Goal: Check status: Check status

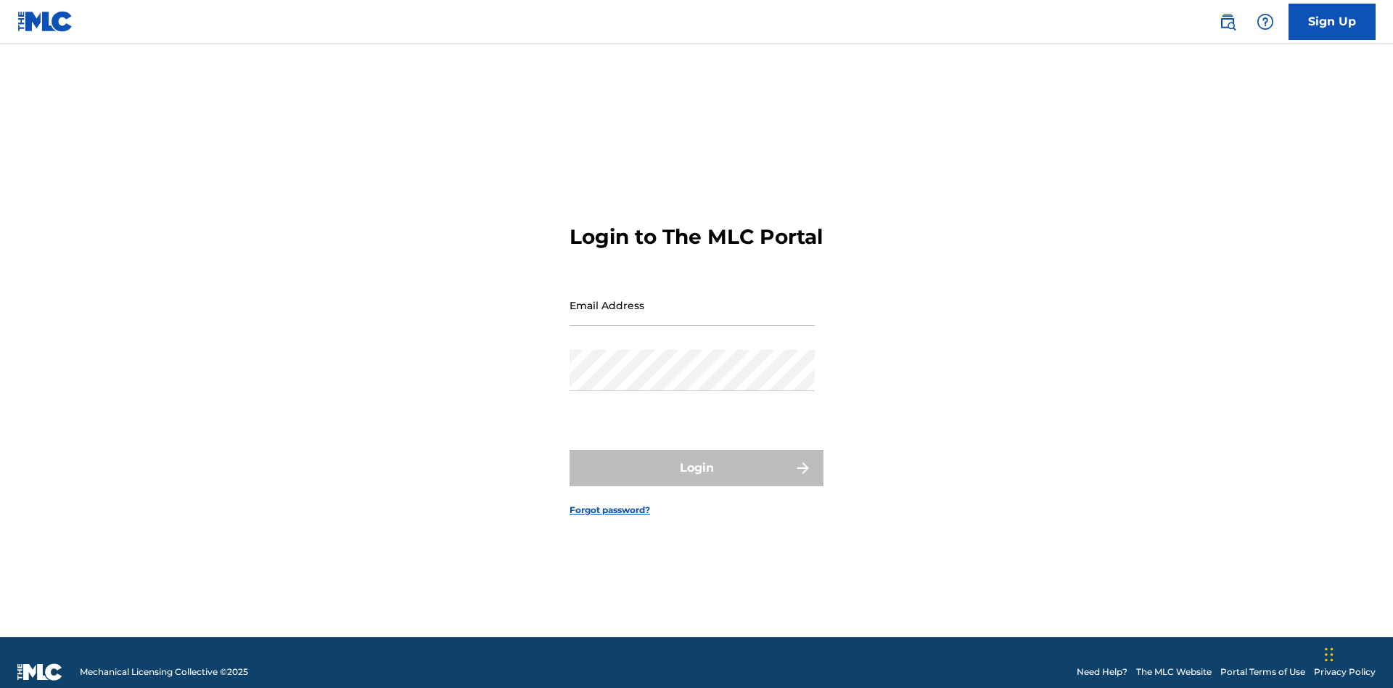
scroll to position [19, 0]
click at [692, 298] on input "Email Address" at bounding box center [692, 304] width 245 height 41
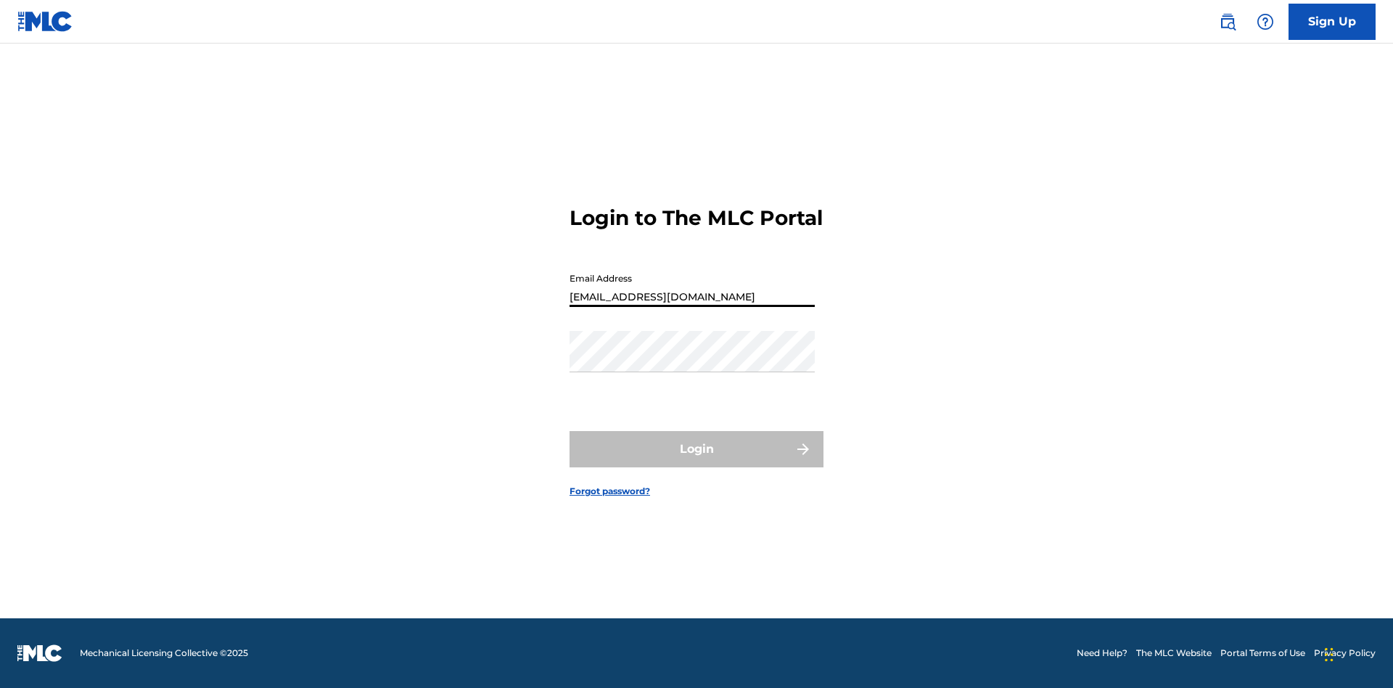
type input "Duke.McTesterson@gmail.com"
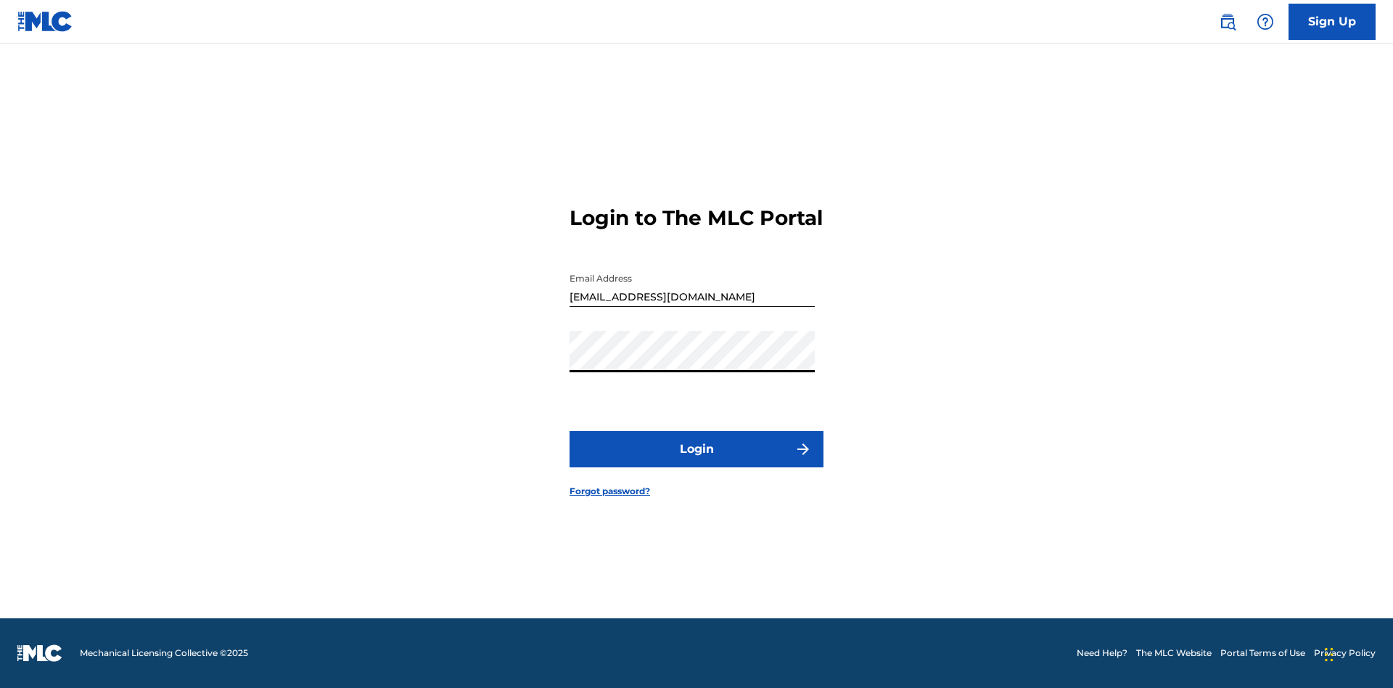
click at [697, 461] on button "Login" at bounding box center [697, 449] width 254 height 36
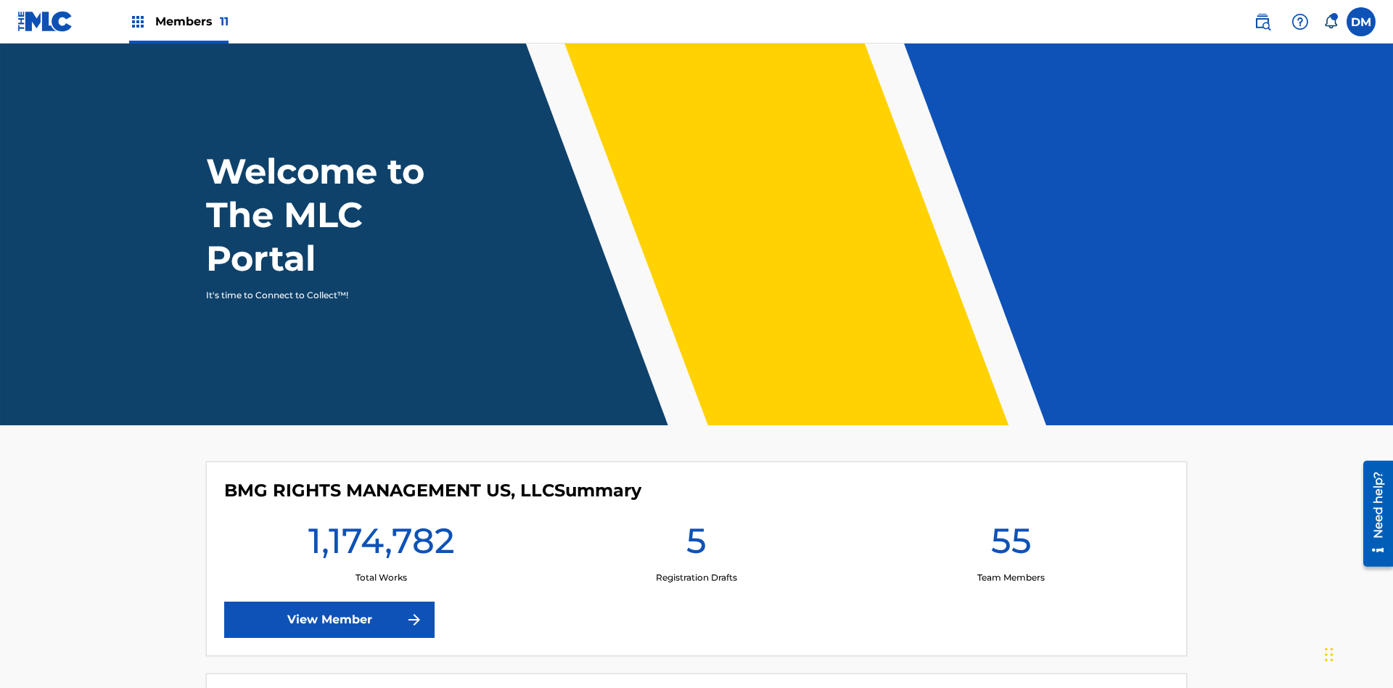
click at [178, 21] on span "Members 11" at bounding box center [191, 21] width 73 height 17
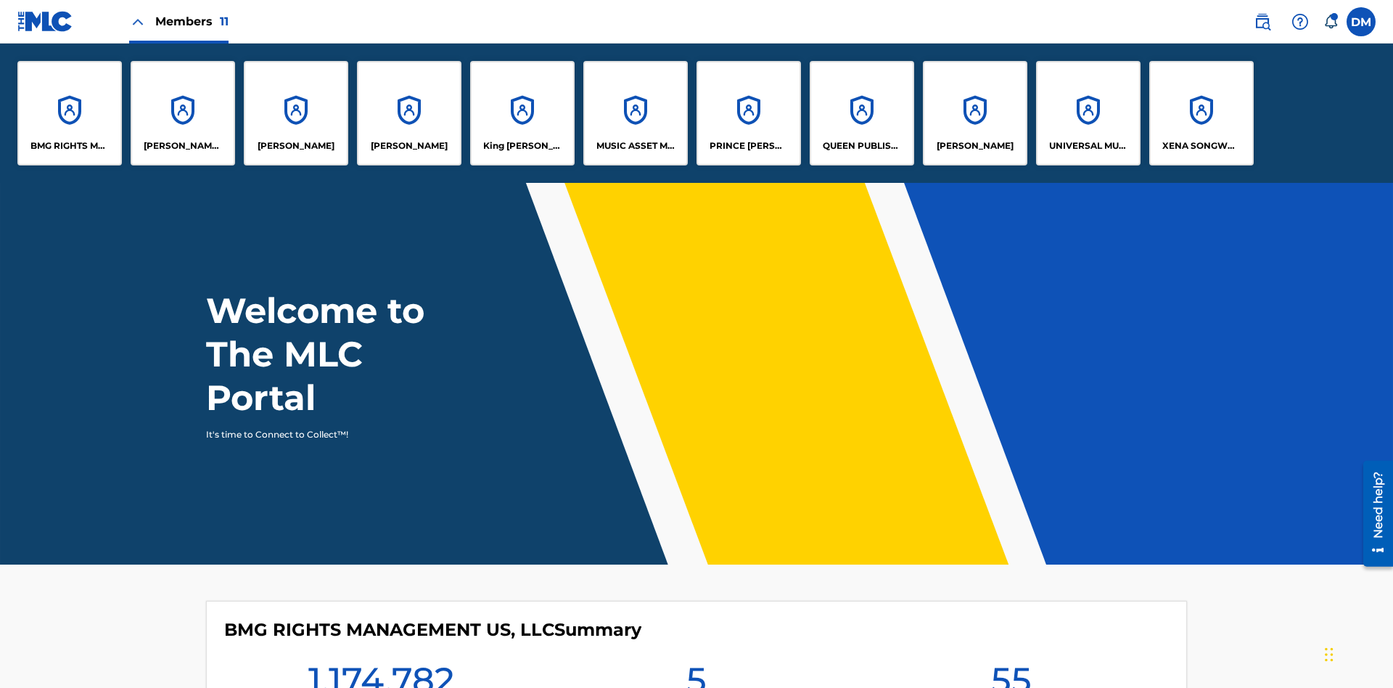
click at [1088, 146] on p "UNIVERSAL MUSIC PUB GROUP" at bounding box center [1088, 145] width 79 height 13
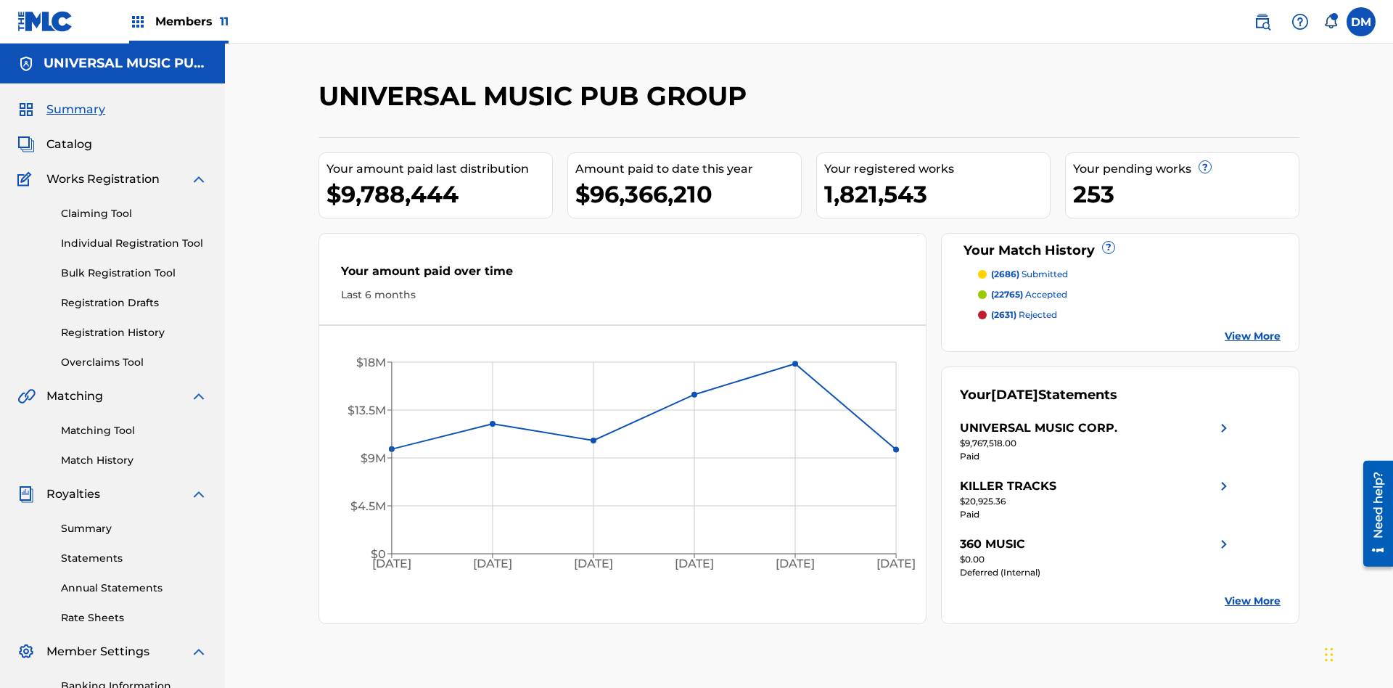
click at [134, 325] on link "Registration History" at bounding box center [134, 332] width 147 height 15
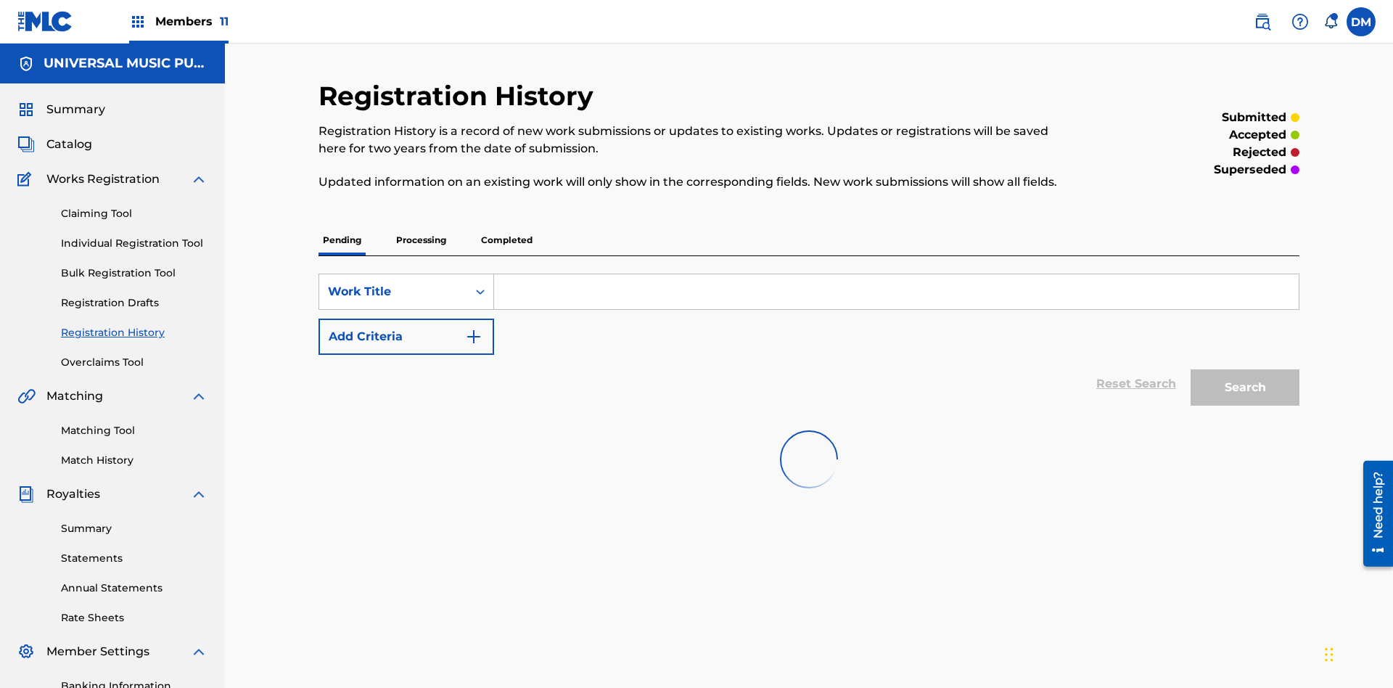
click at [421, 225] on p "Processing" at bounding box center [421, 240] width 59 height 30
click at [393, 283] on div "Work Title" at bounding box center [393, 291] width 131 height 17
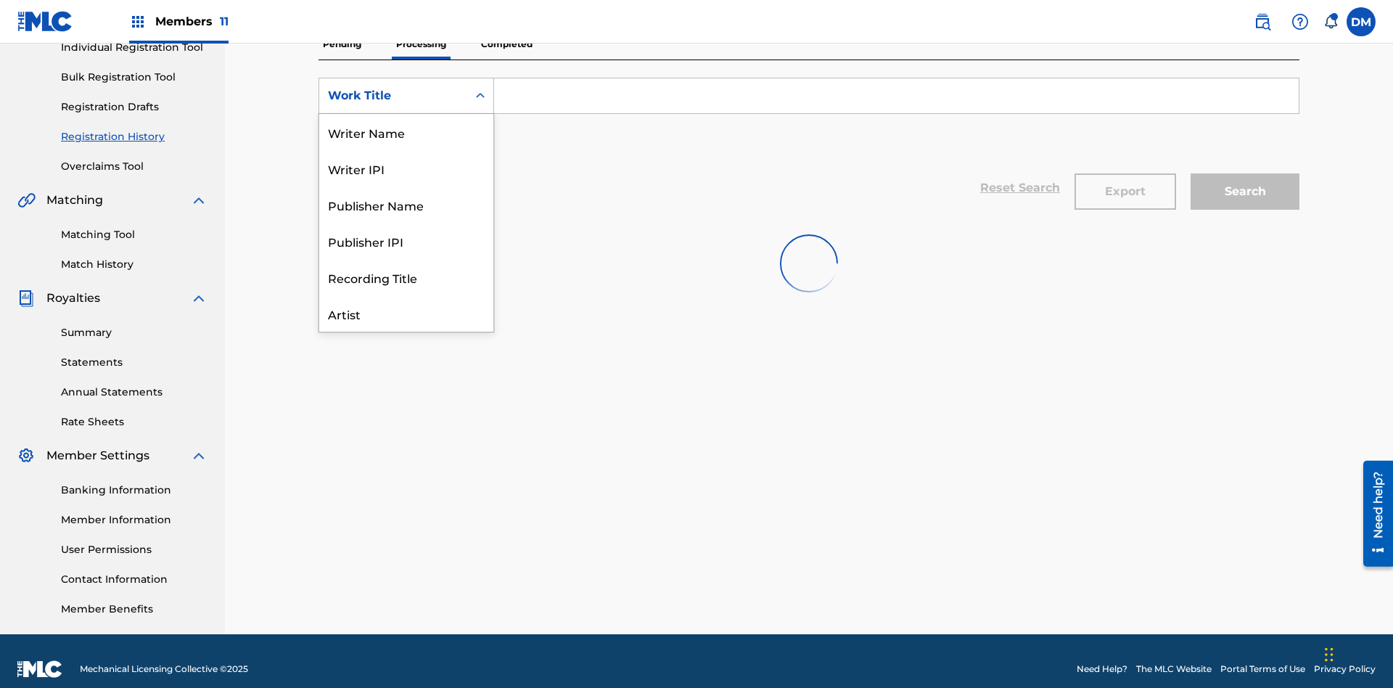
scroll to position [73, 0]
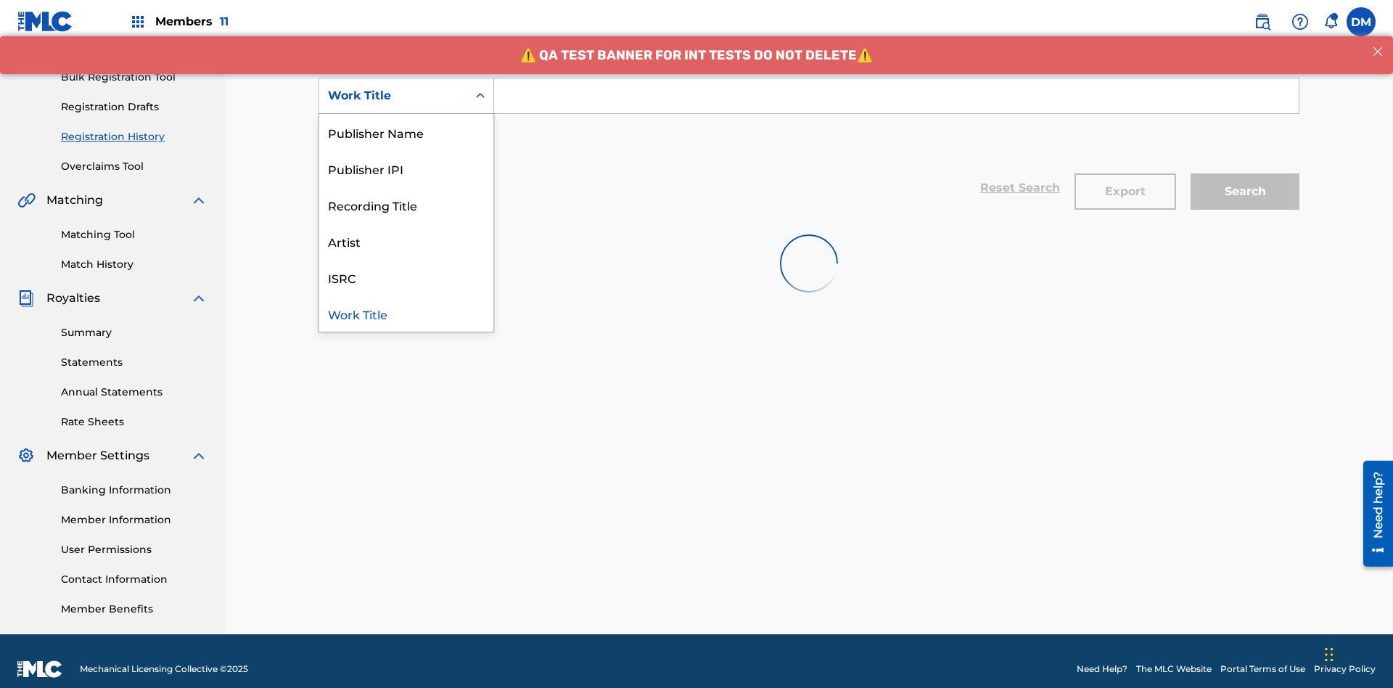
click at [406, 313] on div "Work Title" at bounding box center [406, 313] width 174 height 36
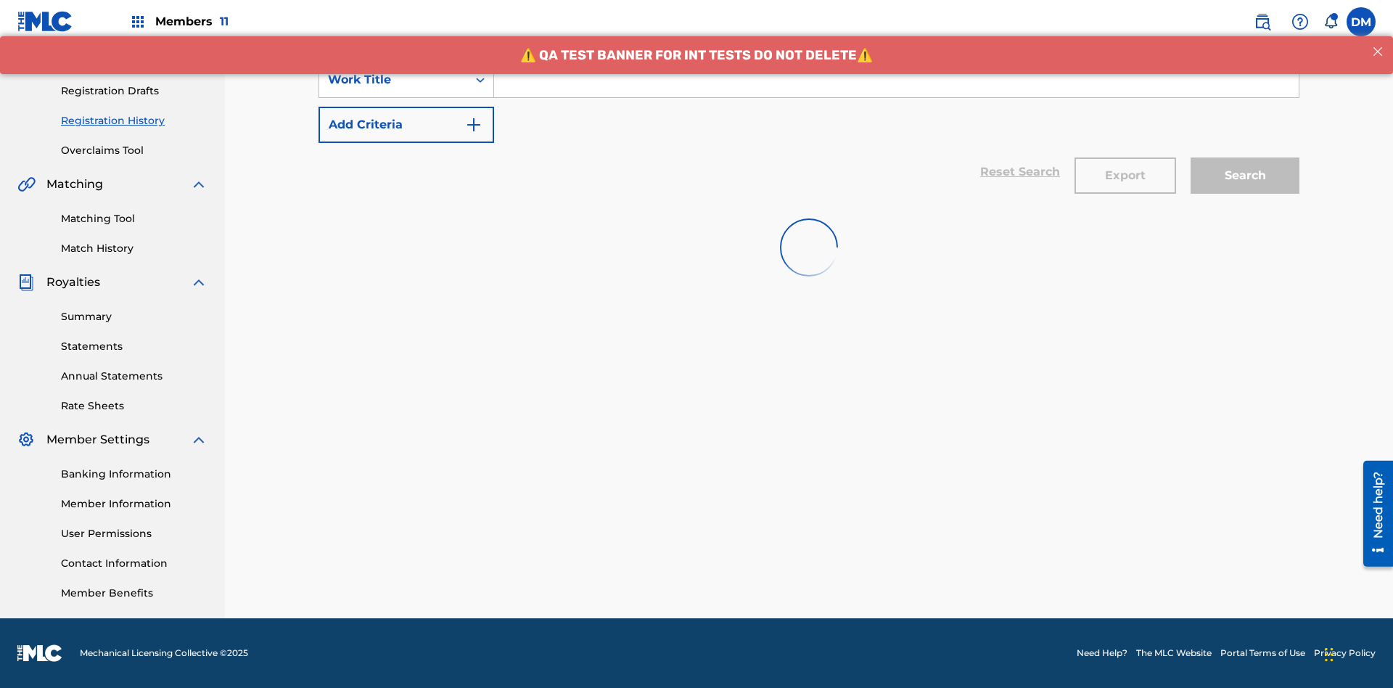
click at [406, 125] on button "Add Criteria" at bounding box center [407, 125] width 176 height 36
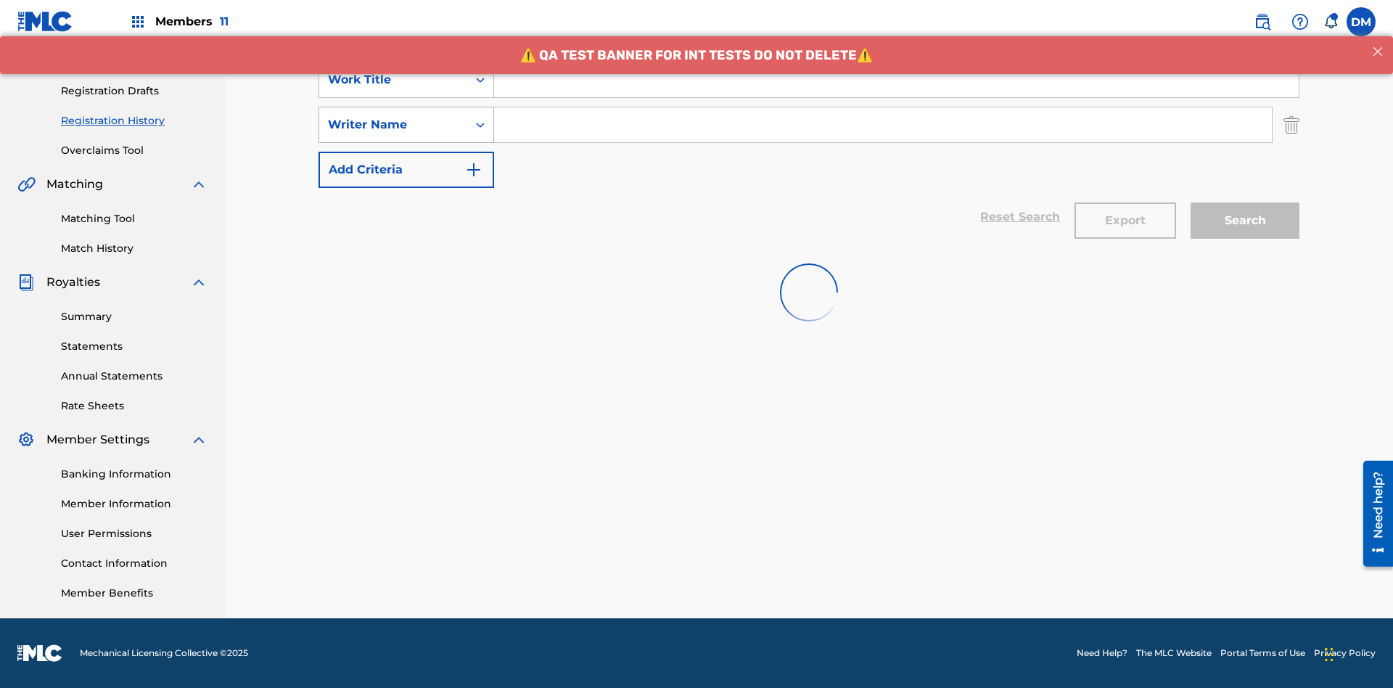
click at [393, 125] on div "Writer Name" at bounding box center [393, 124] width 131 height 17
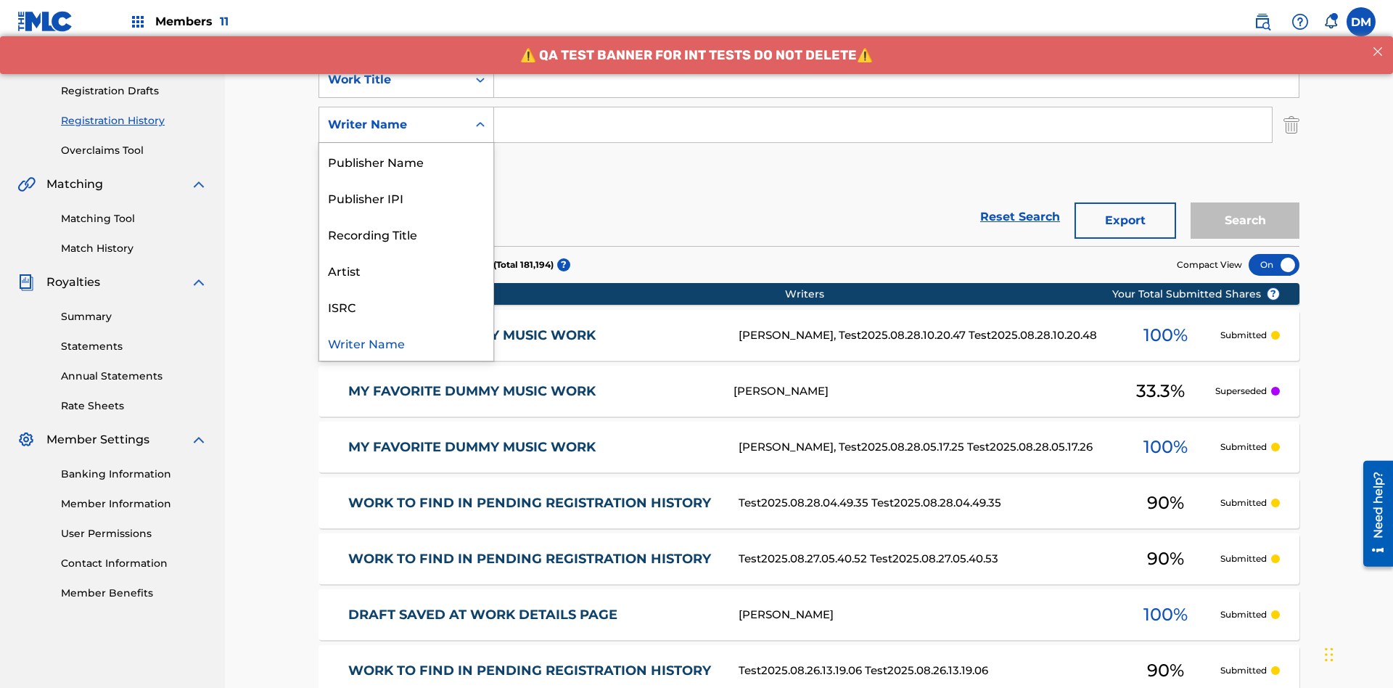
click at [406, 234] on div "Recording Title" at bounding box center [406, 233] width 174 height 36
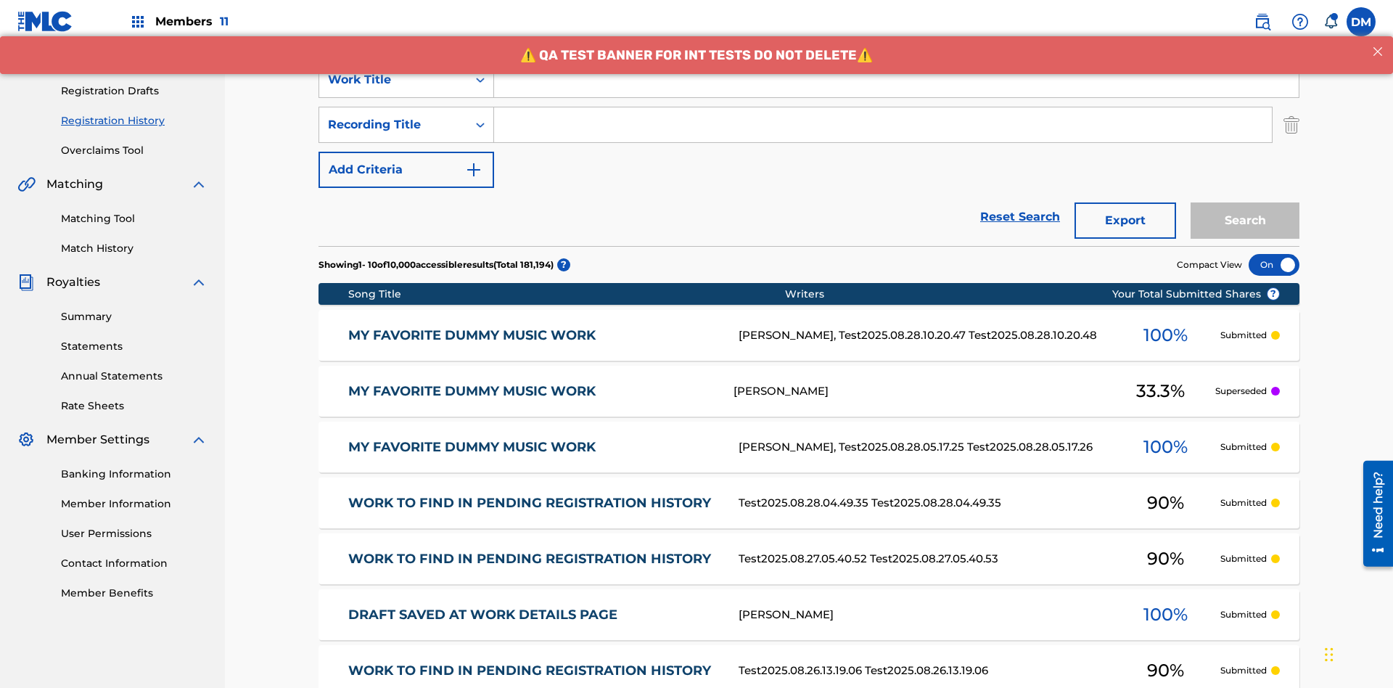
click at [406, 152] on button "Add Criteria" at bounding box center [407, 170] width 176 height 36
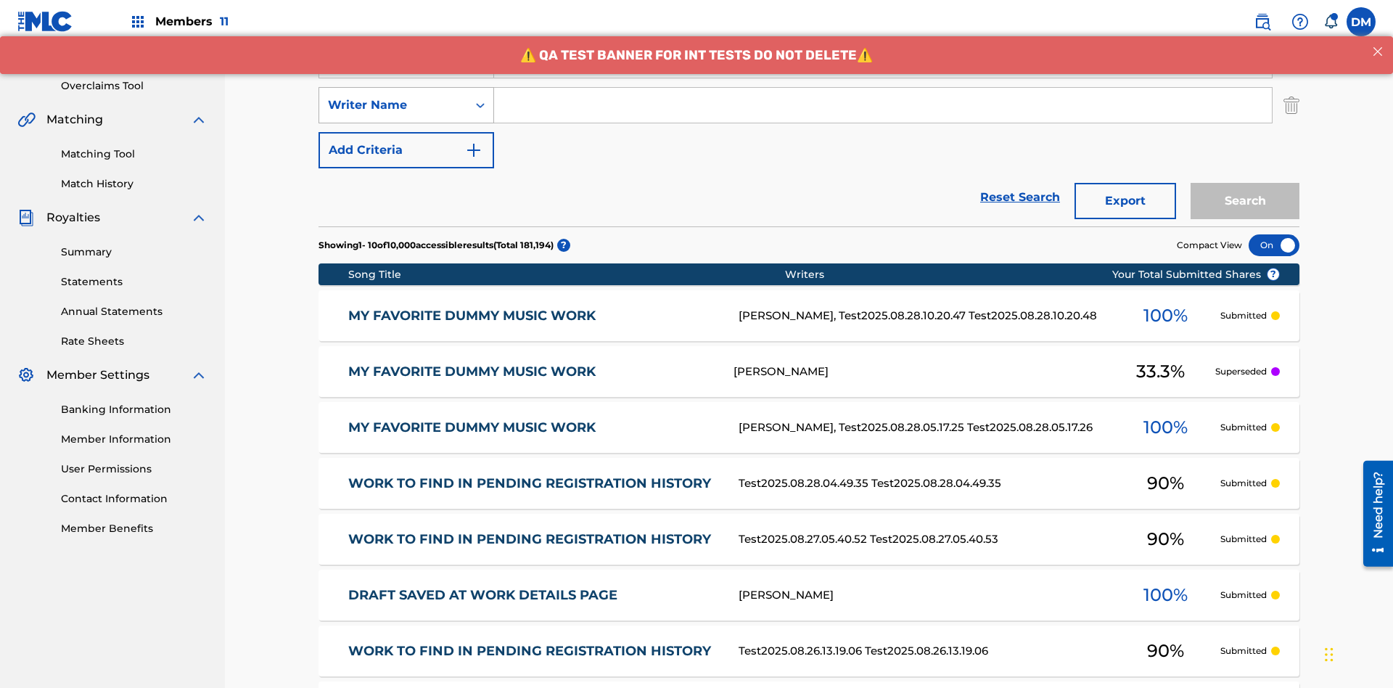
click at [393, 96] on div "Writer Name" at bounding box center [393, 104] width 131 height 17
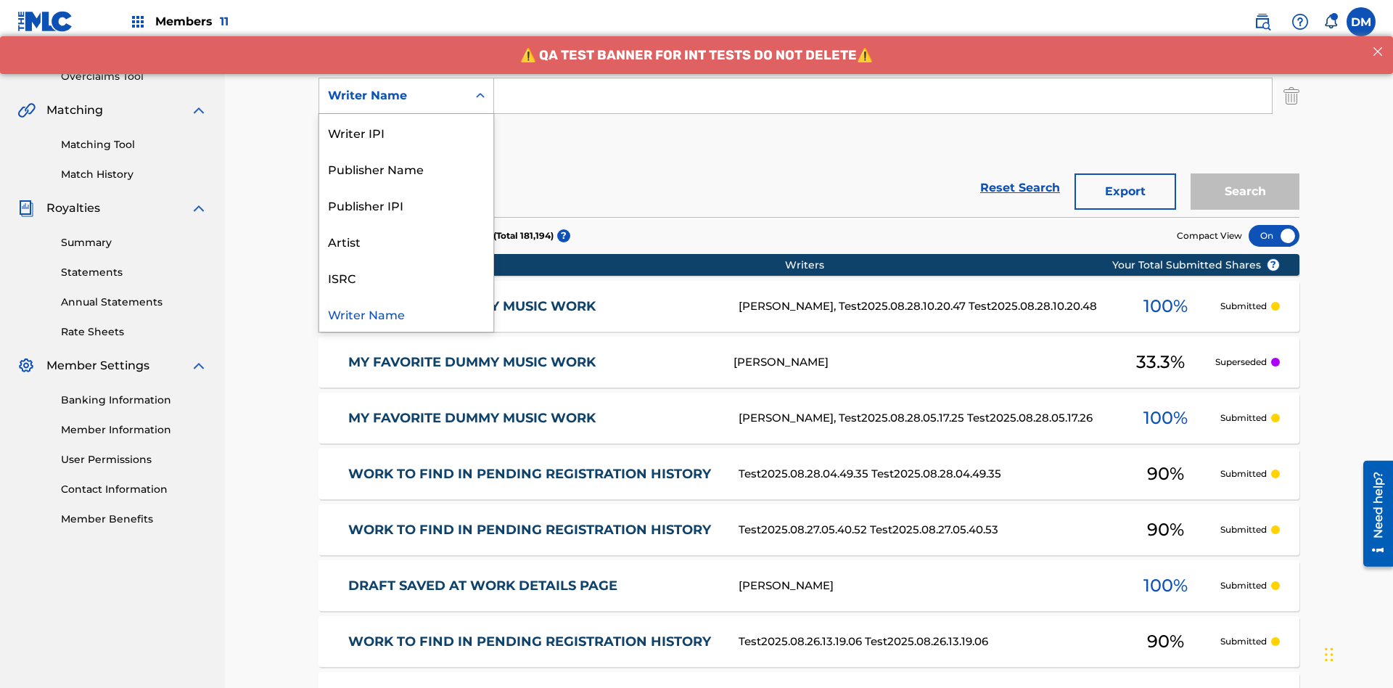
click at [406, 277] on div "ISRC" at bounding box center [406, 277] width 174 height 36
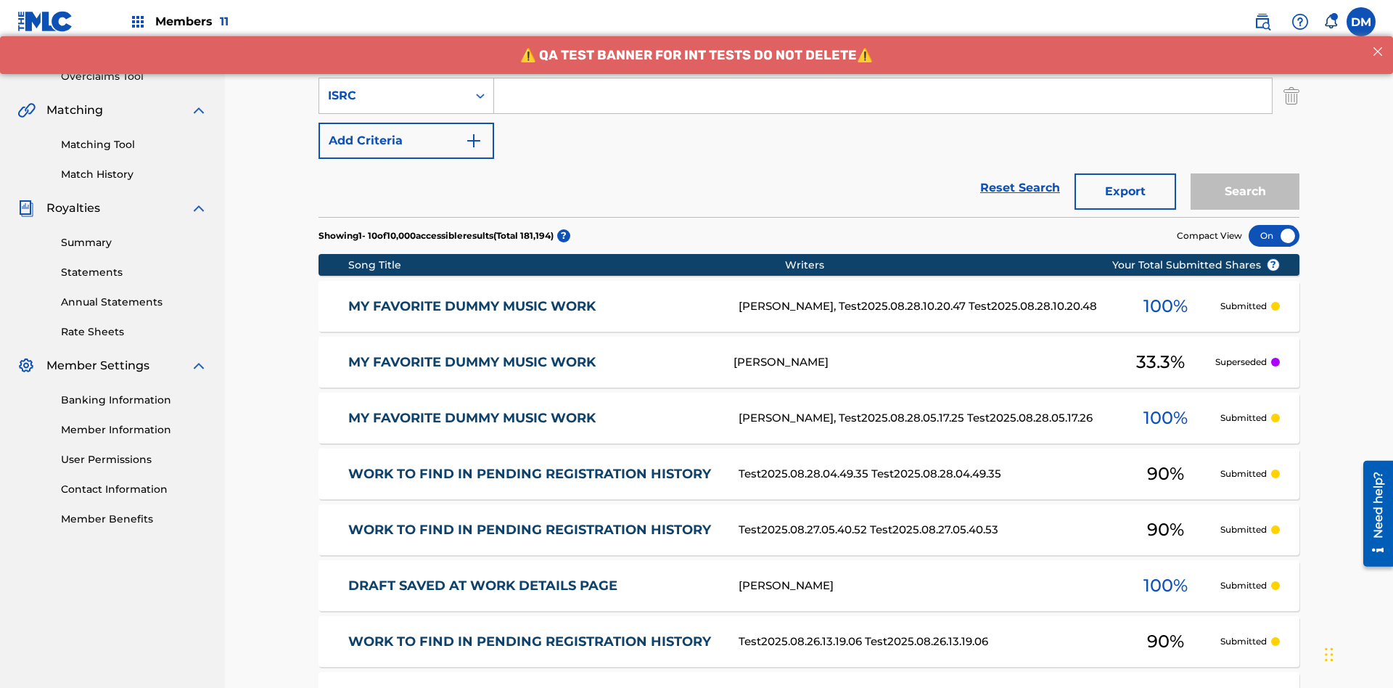
click at [406, 123] on button "Add Criteria" at bounding box center [407, 141] width 176 height 36
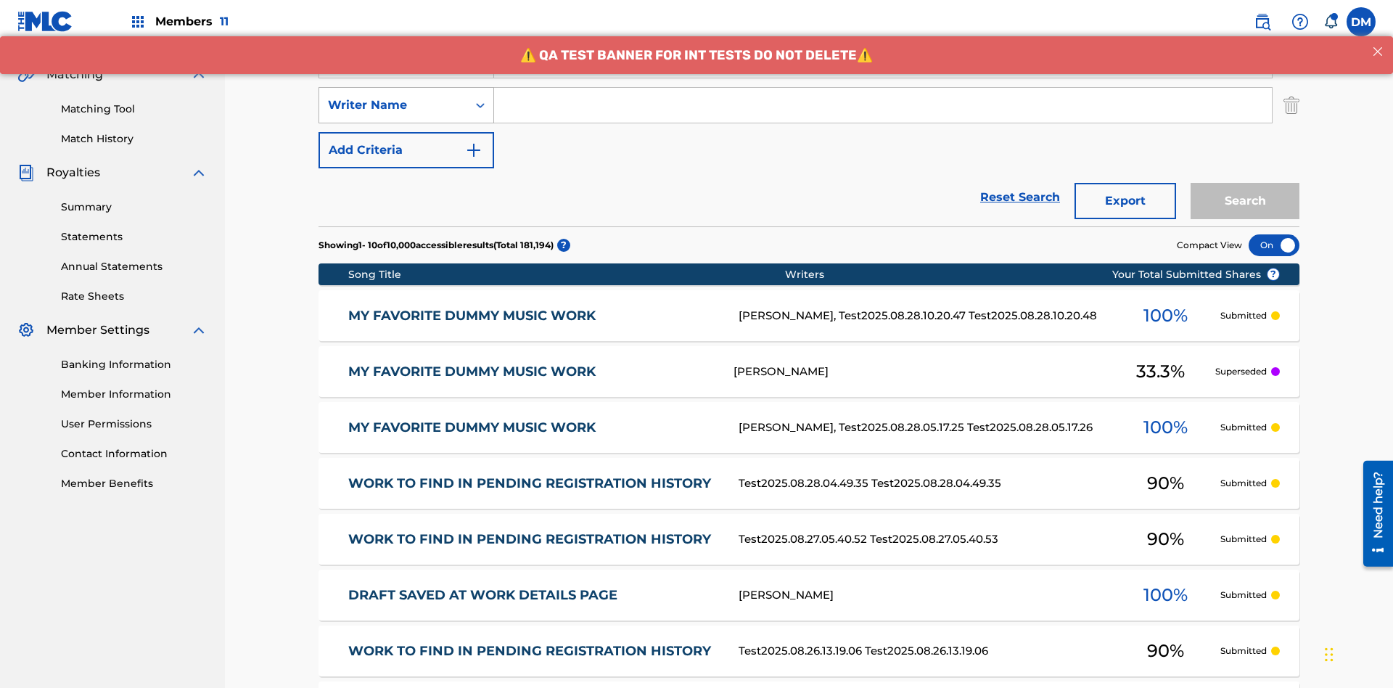
click at [393, 96] on div "Writer Name" at bounding box center [393, 104] width 131 height 17
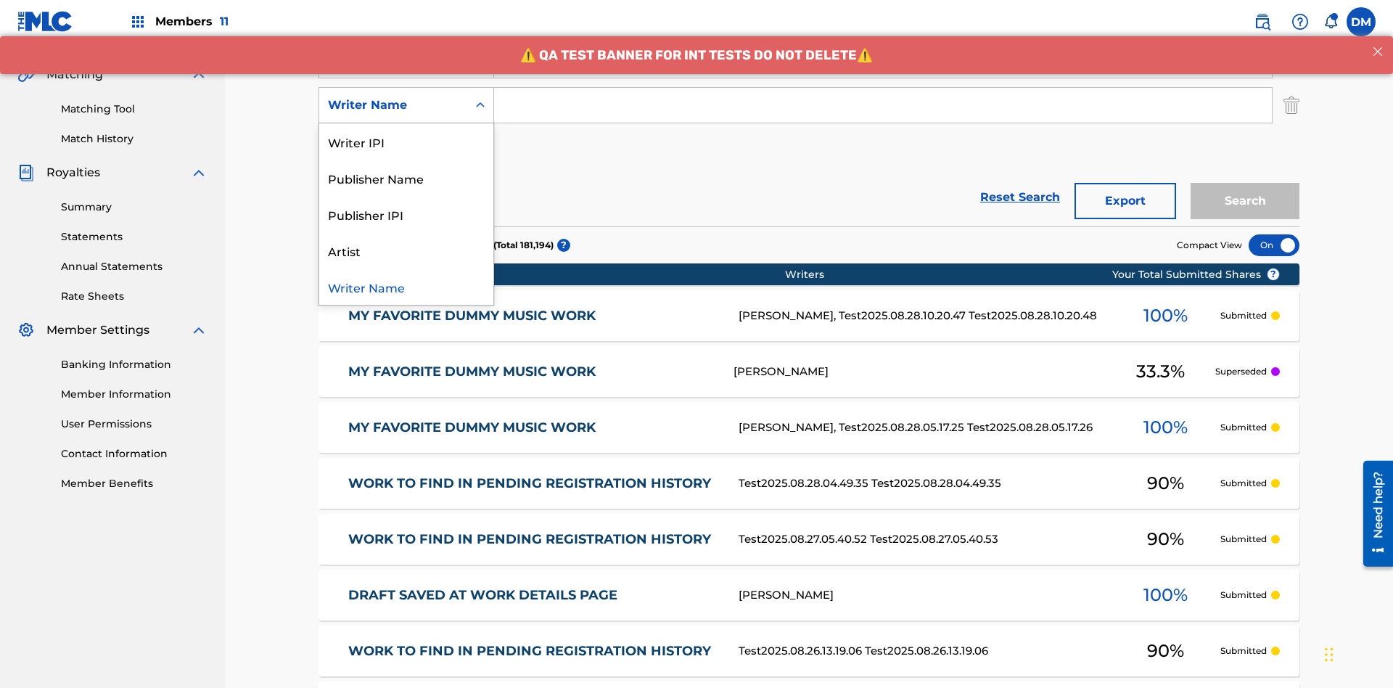
scroll to position [331, 0]
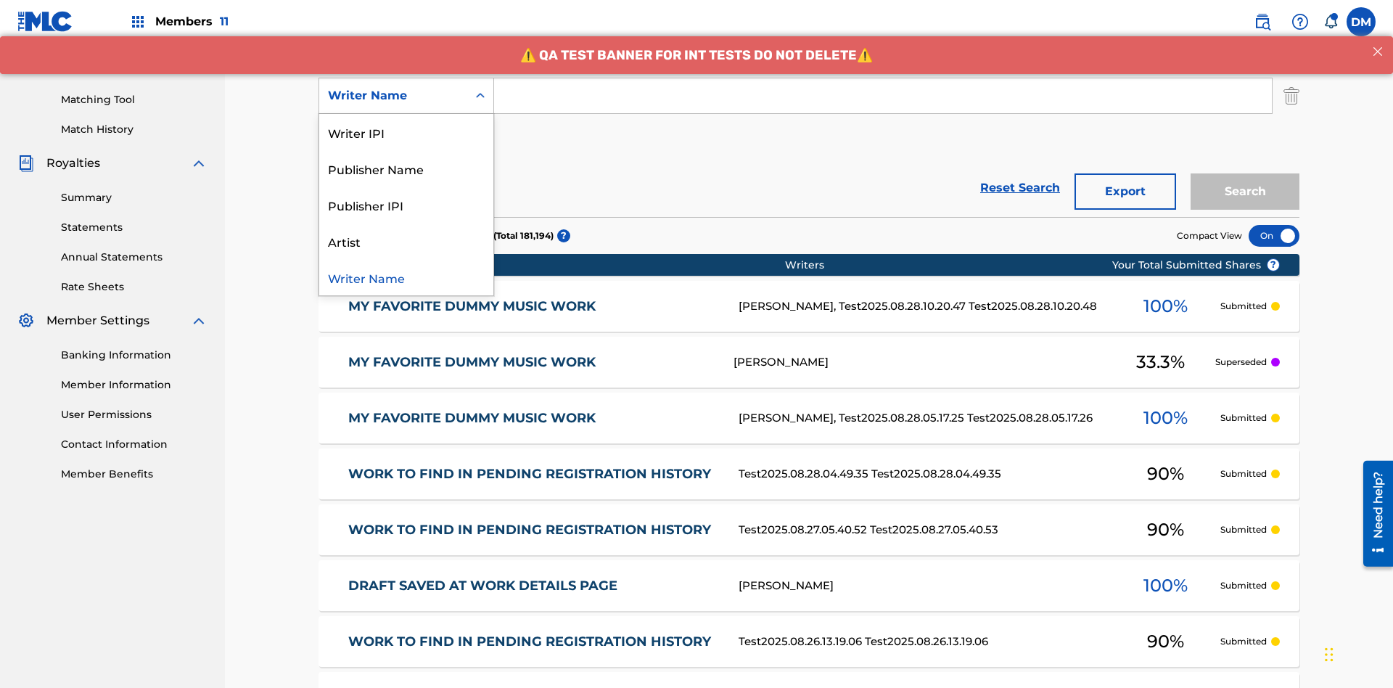
click at [406, 205] on div "Publisher IPI" at bounding box center [406, 204] width 174 height 36
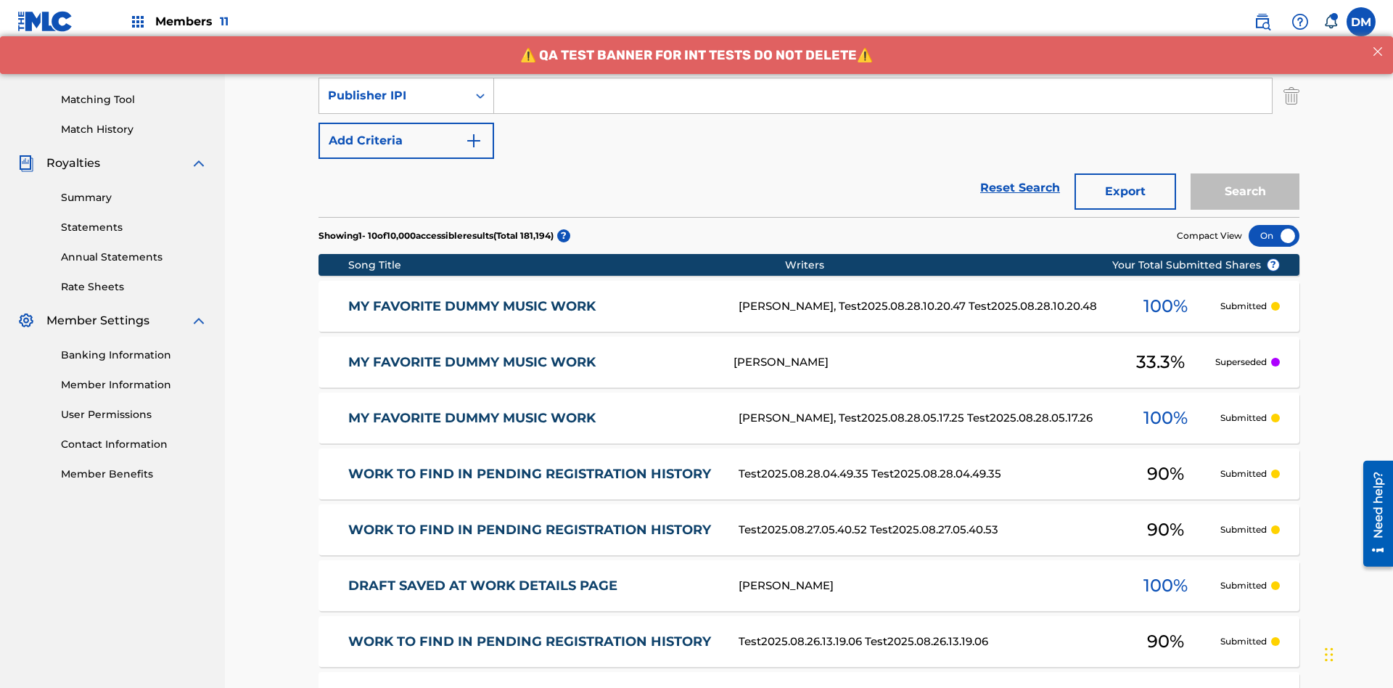
click at [406, 123] on button "Add Criteria" at bounding box center [407, 141] width 176 height 36
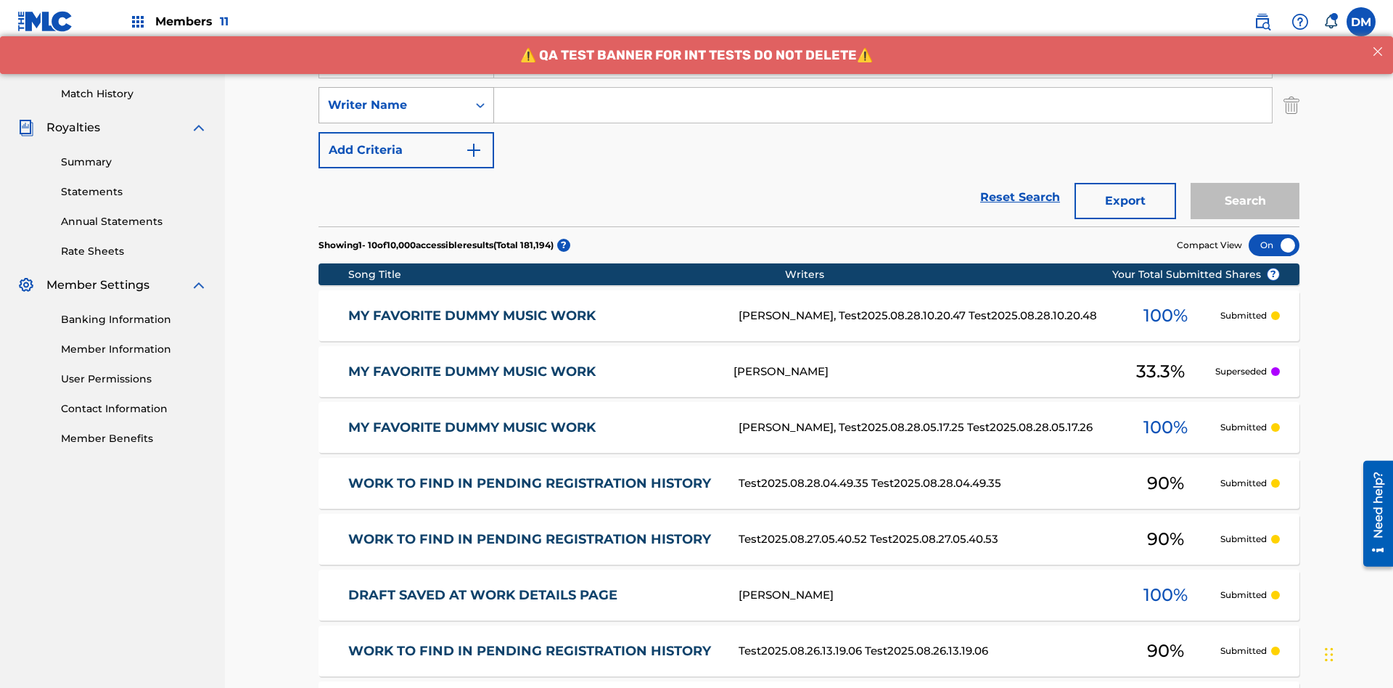
click at [393, 96] on div "Writer Name" at bounding box center [393, 104] width 131 height 17
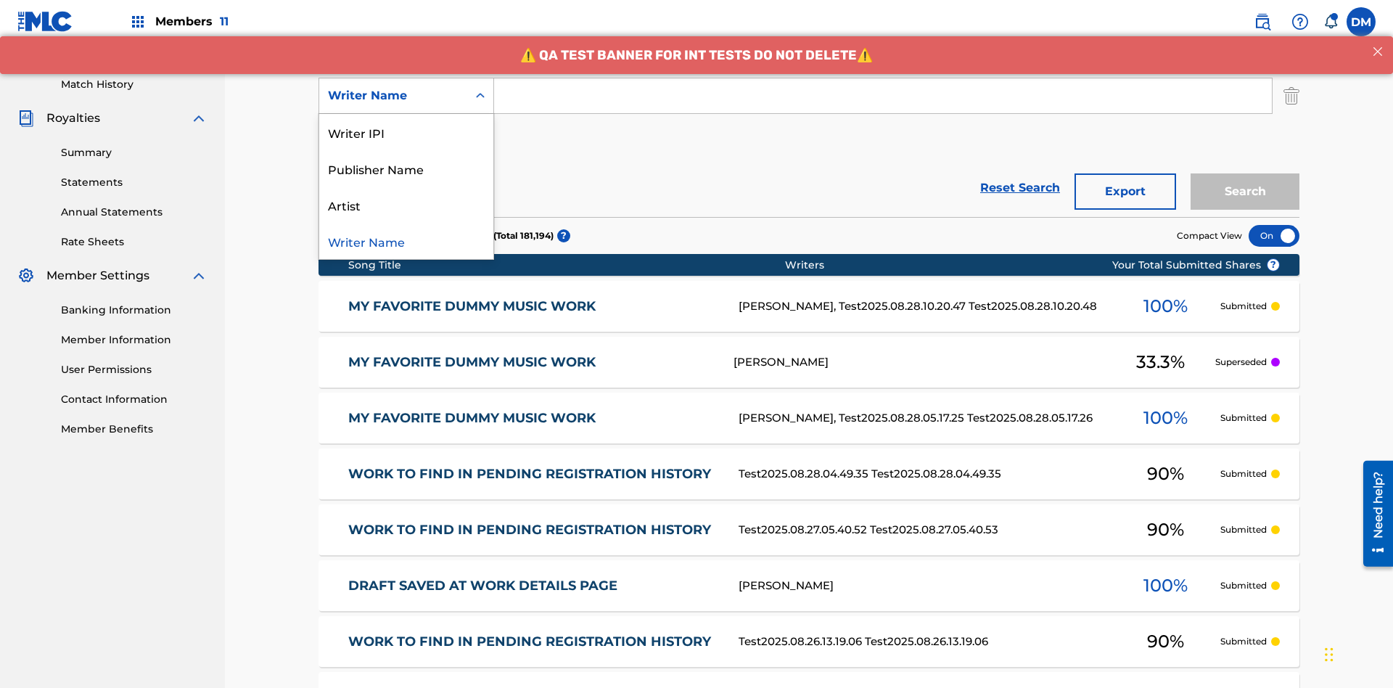
click at [406, 205] on div "Artist" at bounding box center [406, 204] width 174 height 36
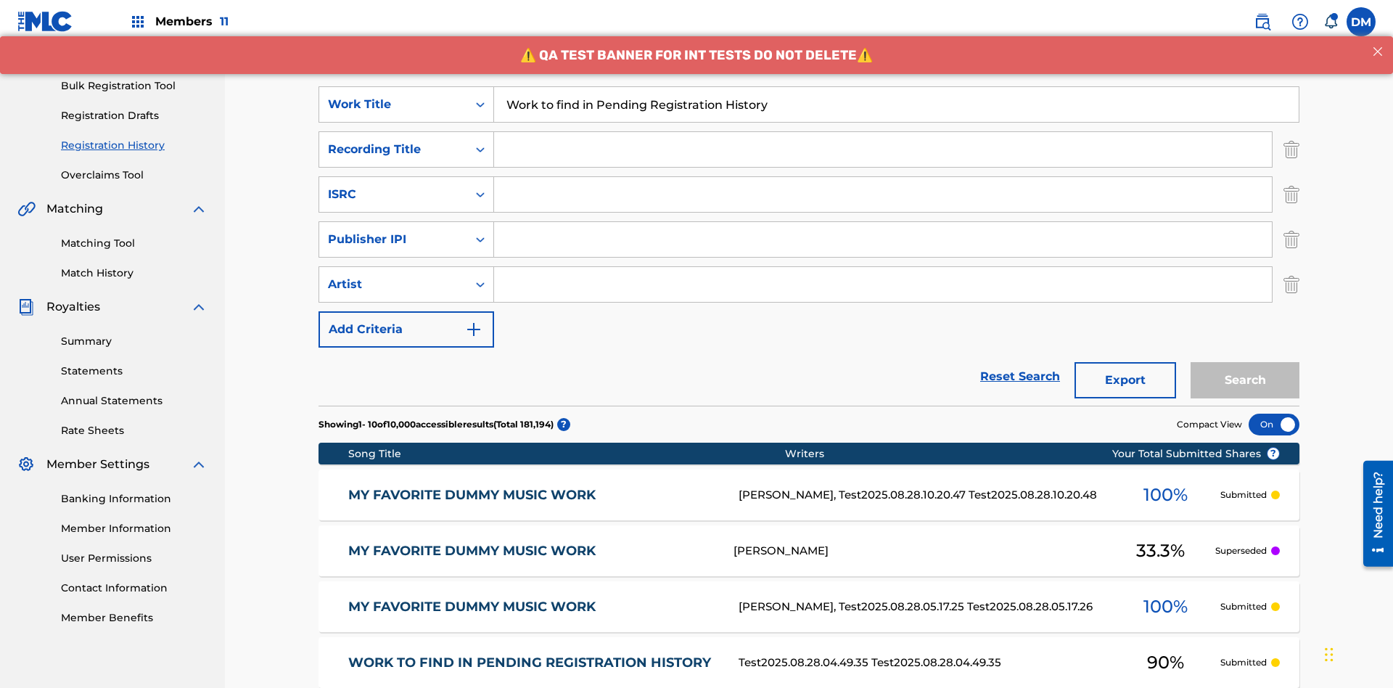
type input "Work to find in Pending Registration History"
click at [883, 132] on input "Search Form" at bounding box center [883, 149] width 778 height 35
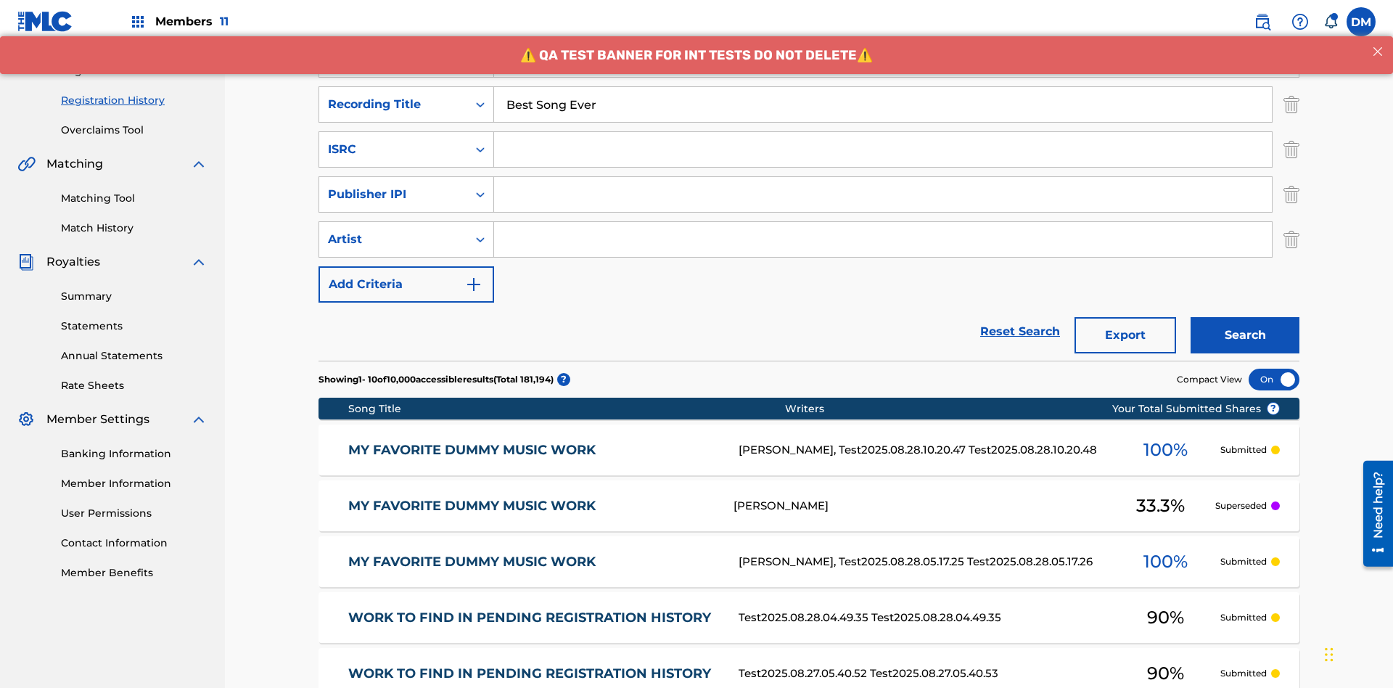
type input "Best Song Ever"
click at [883, 132] on input "Search Form" at bounding box center [883, 149] width 778 height 35
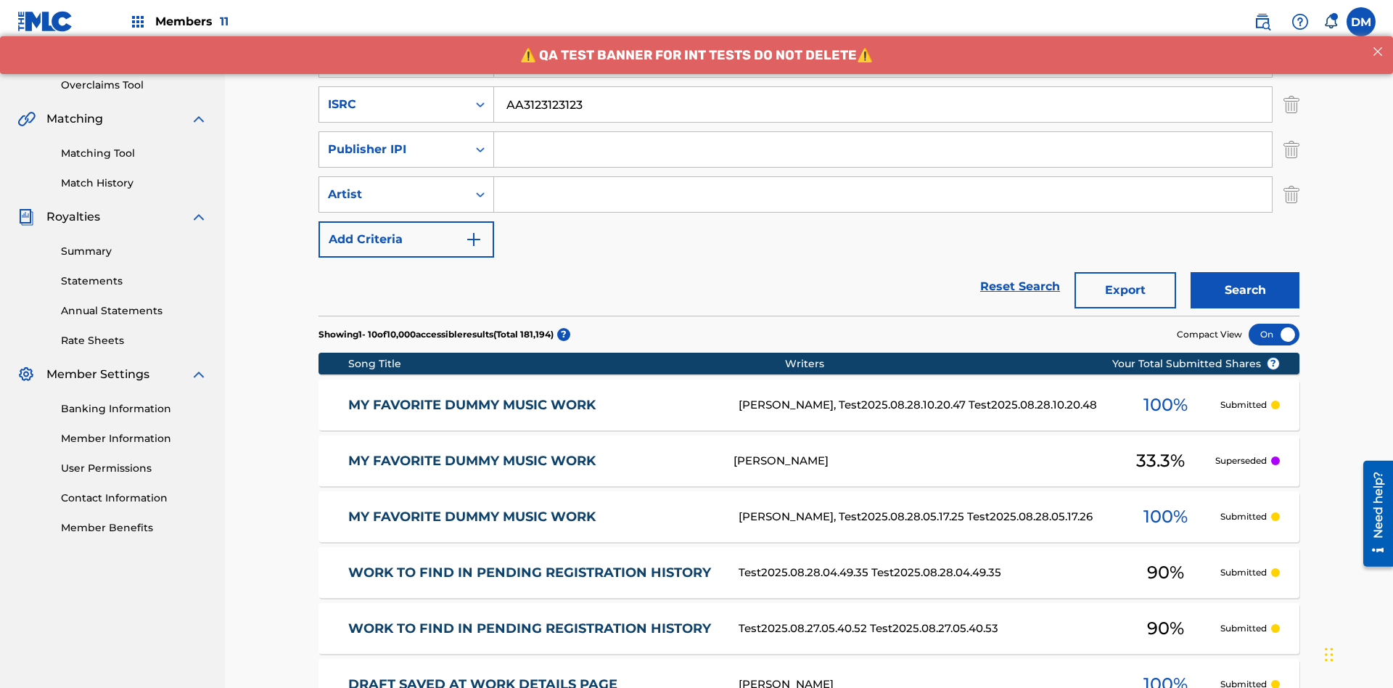
type input "AA3123123123"
click at [883, 132] on input "Search Form" at bounding box center [883, 149] width 778 height 35
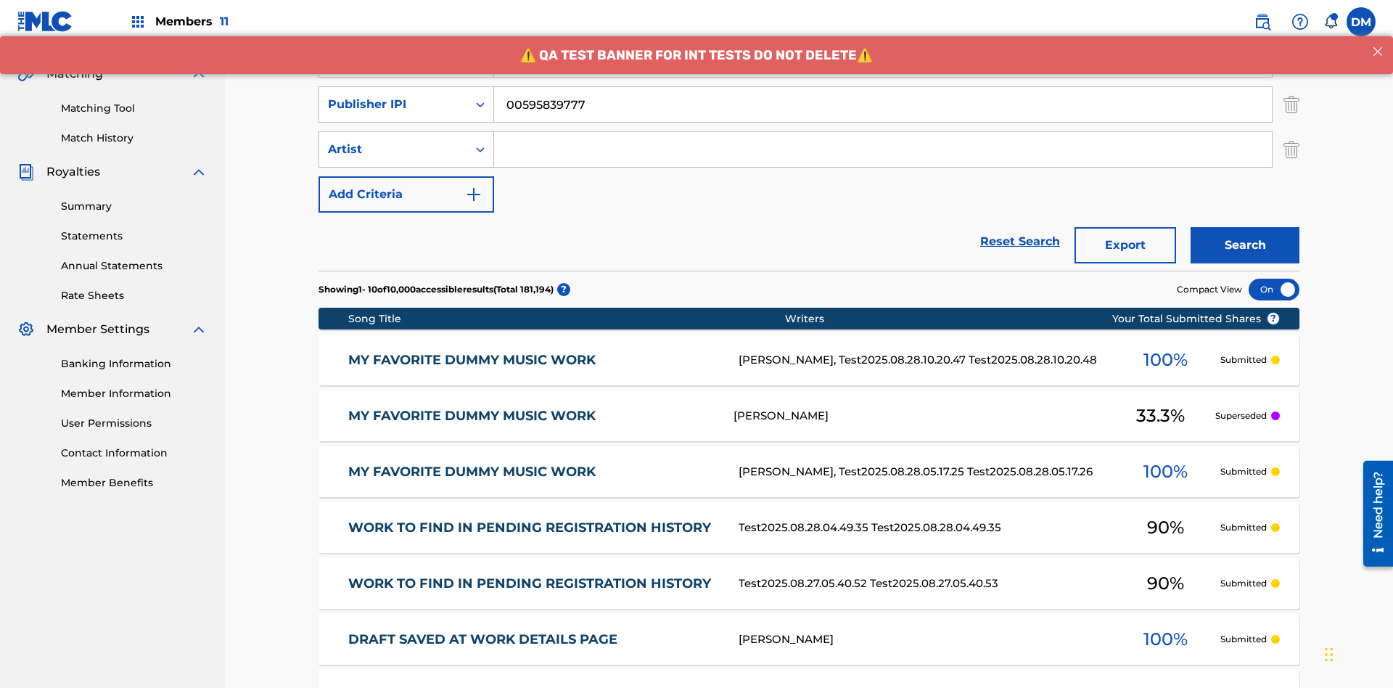
type input "00595839777"
click at [883, 132] on input "Search Form" at bounding box center [883, 149] width 778 height 35
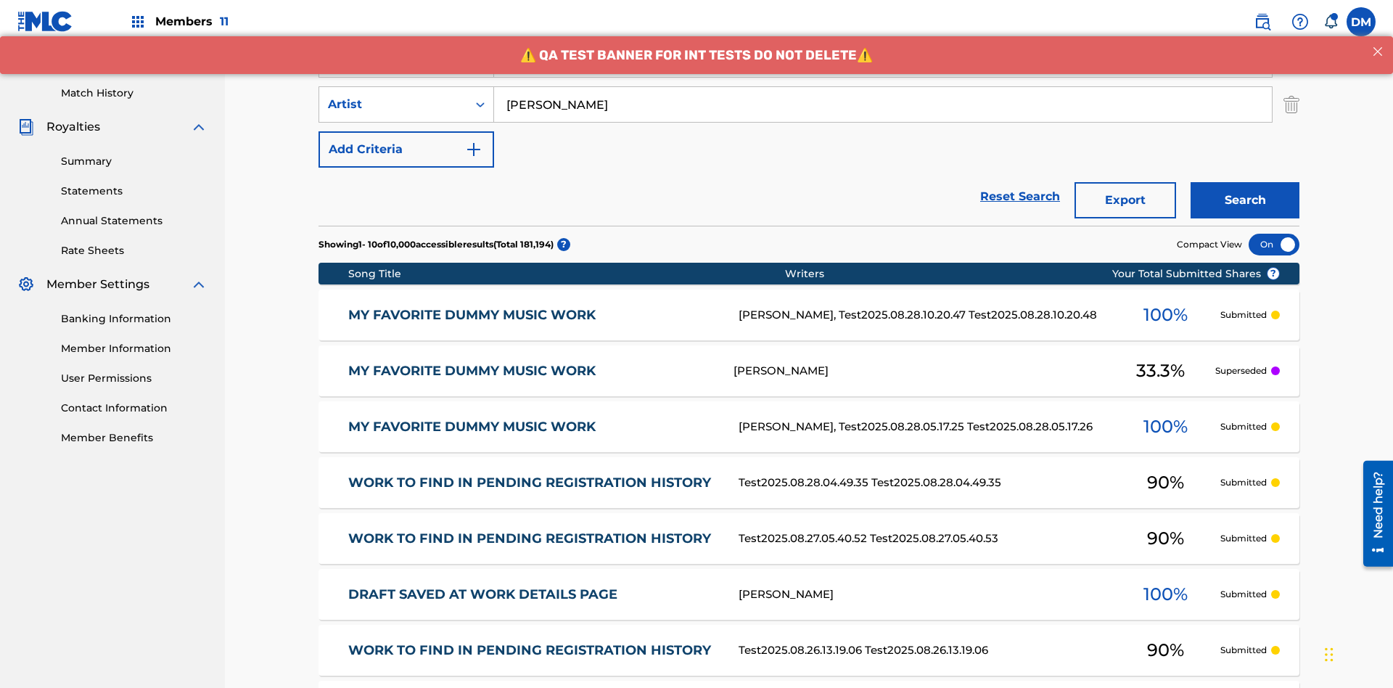
type input "Joe Lewis"
click at [1245, 182] on button "Search" at bounding box center [1245, 200] width 109 height 36
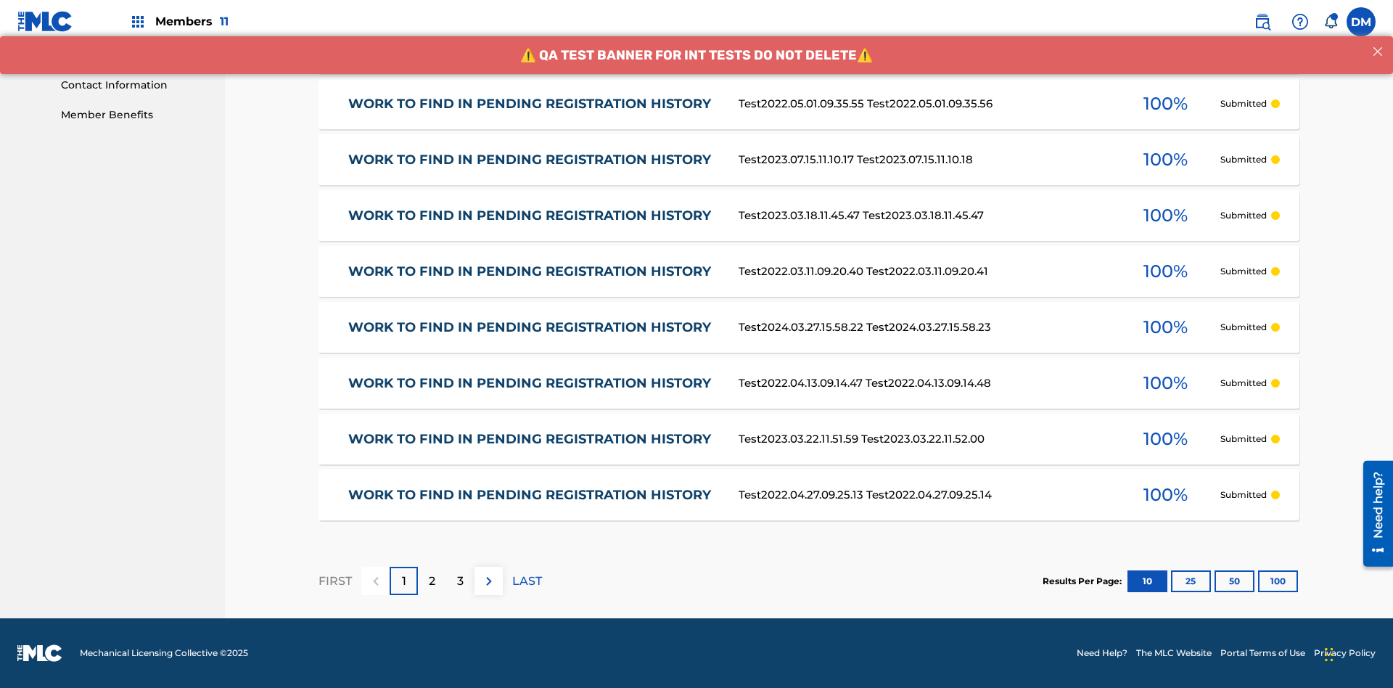
click at [1258, 580] on button "100" at bounding box center [1278, 581] width 40 height 22
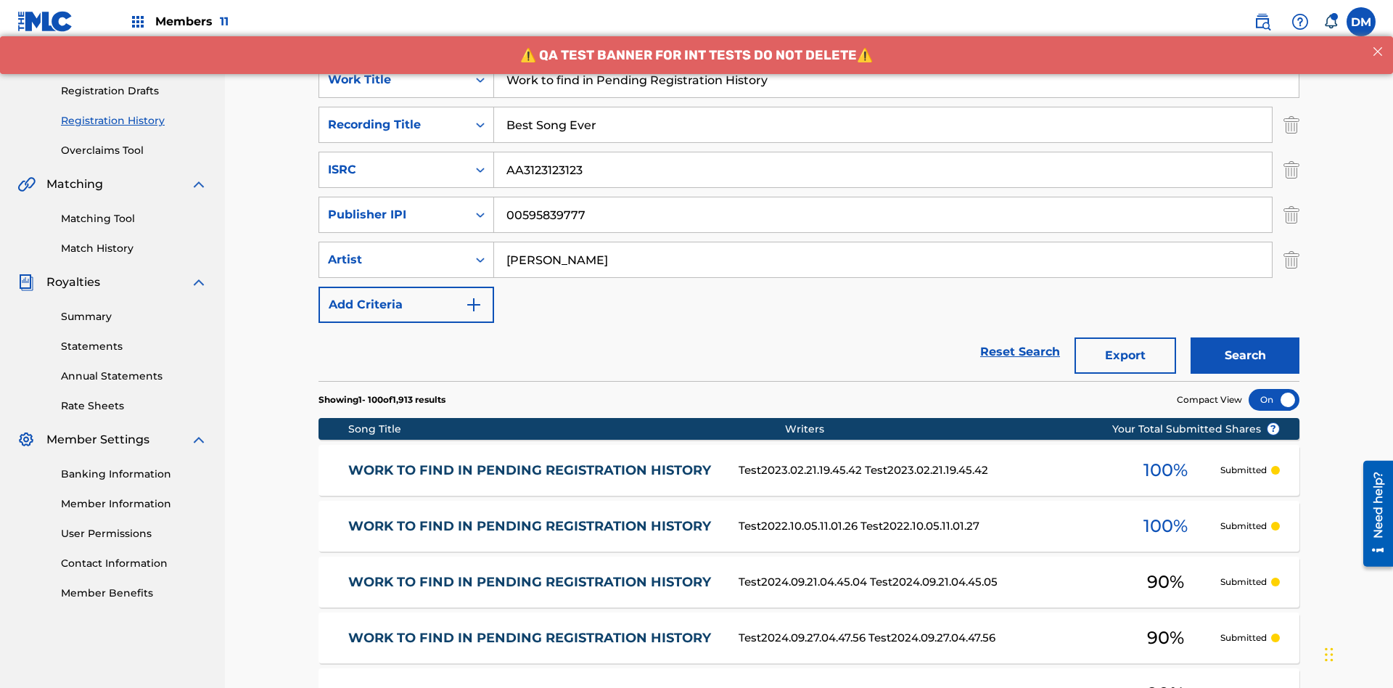
scroll to position [514, 0]
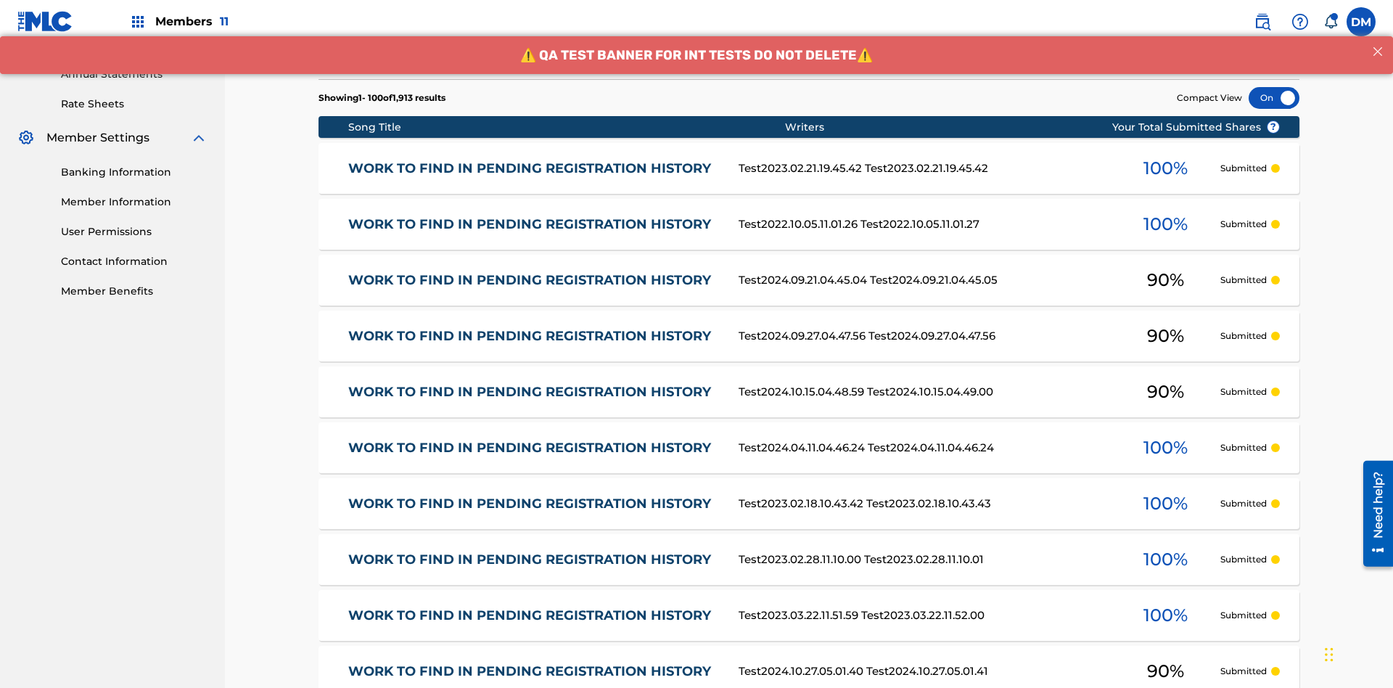
click at [1274, 98] on div at bounding box center [1274, 98] width 51 height 22
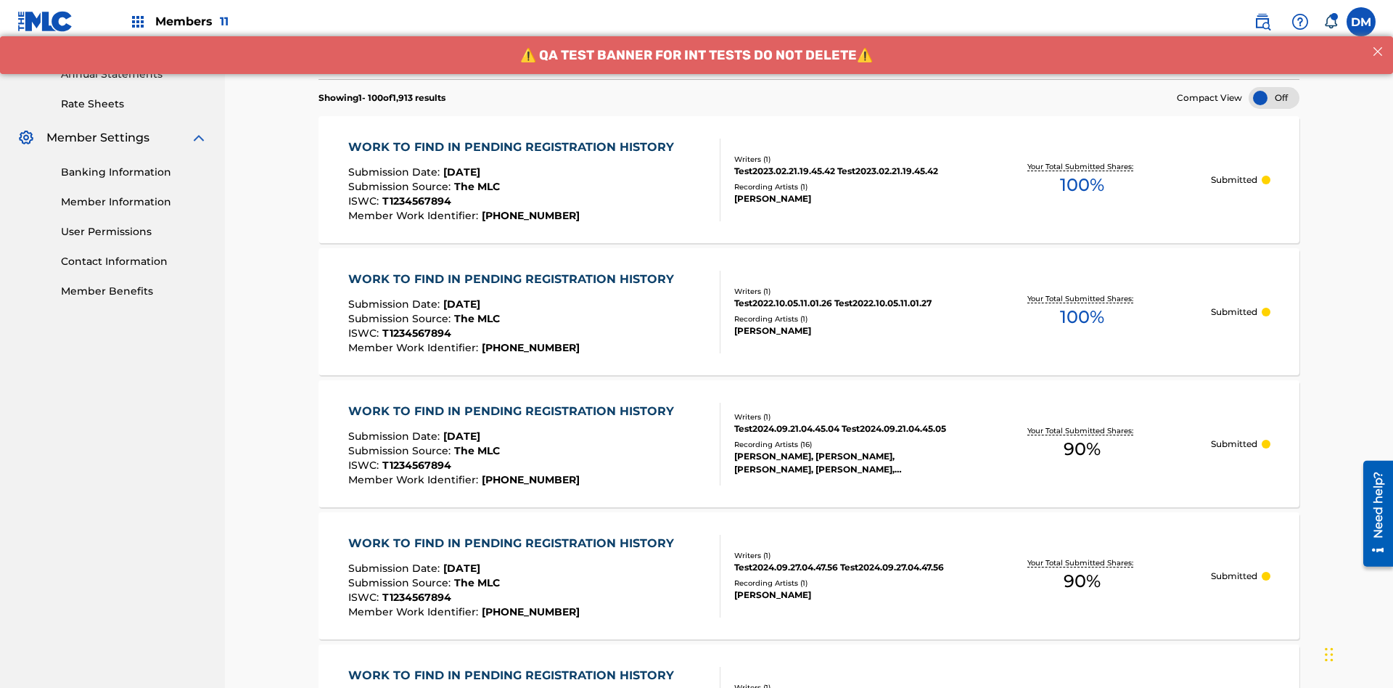
click at [1082, 436] on span "90 %" at bounding box center [1082, 449] width 37 height 26
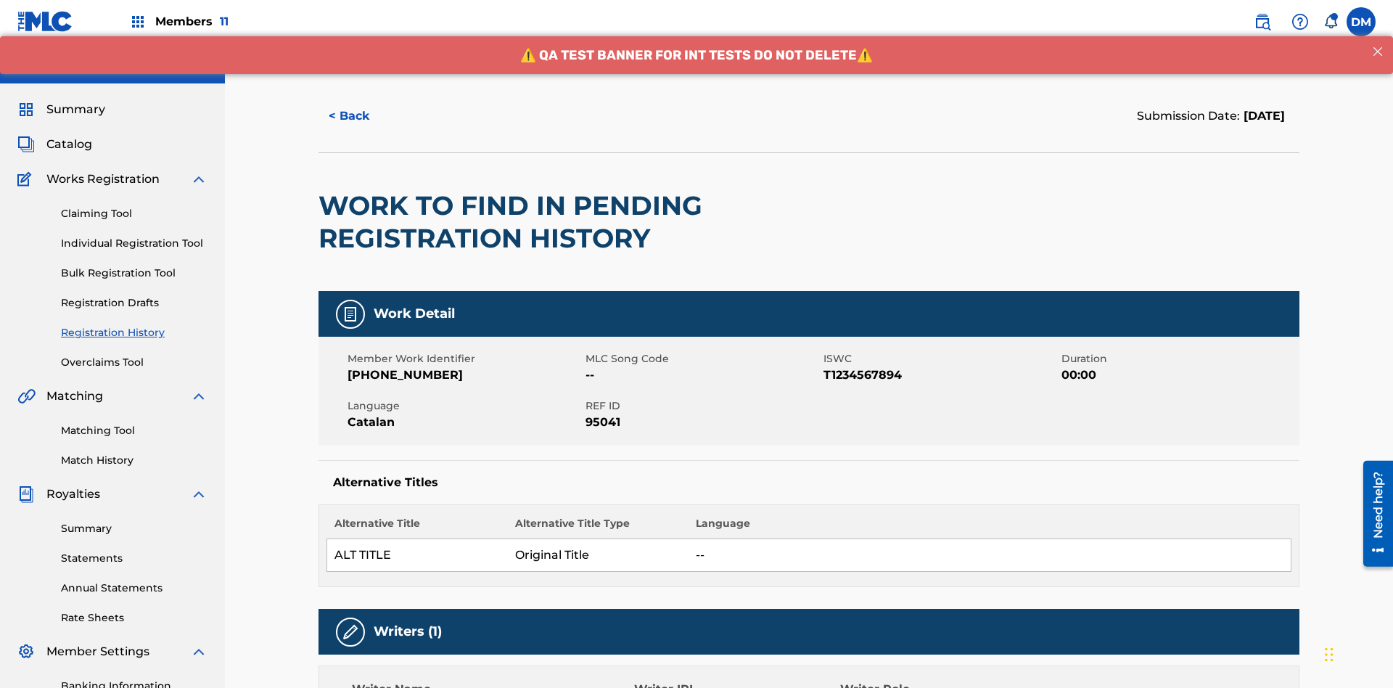
scroll to position [279, 0]
